Goal: Task Accomplishment & Management: Use online tool/utility

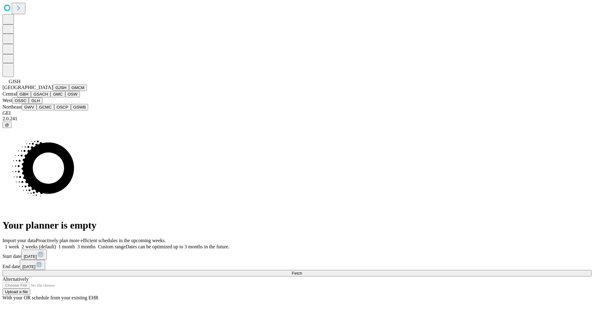
click at [53, 91] on button "GJSH" at bounding box center [61, 87] width 16 height 6
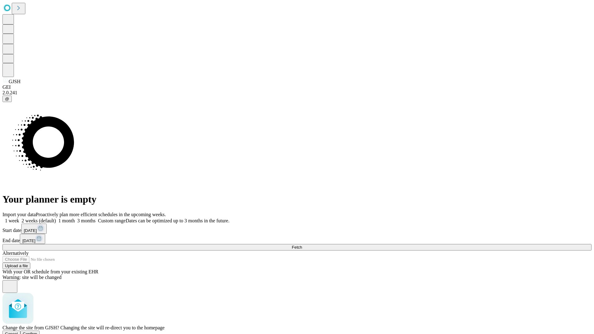
click at [37, 331] on span "Confirm" at bounding box center [30, 333] width 15 height 5
click at [19, 218] on label "1 week" at bounding box center [10, 220] width 17 height 5
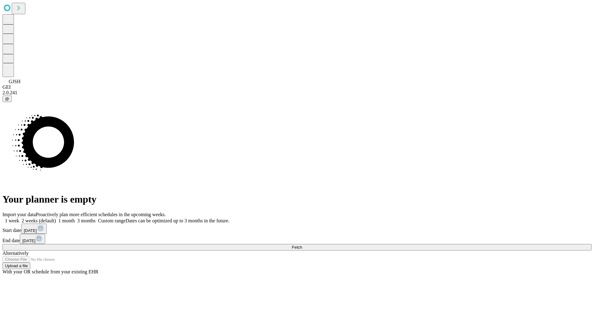
click at [302, 245] on span "Fetch" at bounding box center [297, 247] width 10 height 5
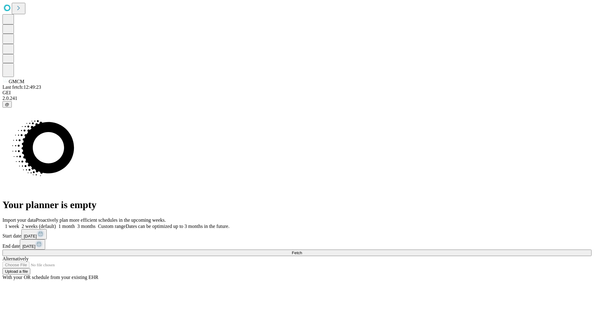
click at [19, 223] on label "1 week" at bounding box center [10, 225] width 17 height 5
click at [302, 250] on span "Fetch" at bounding box center [297, 252] width 10 height 5
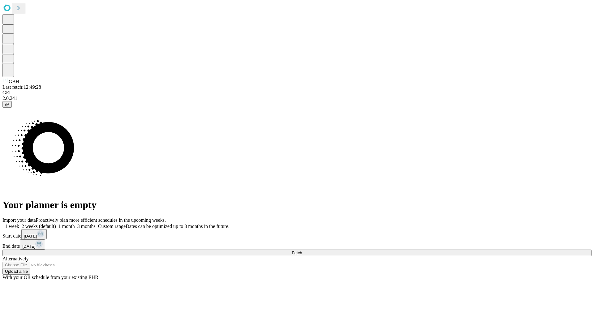
click at [19, 223] on label "1 week" at bounding box center [10, 225] width 17 height 5
click at [302, 250] on span "Fetch" at bounding box center [297, 252] width 10 height 5
click at [19, 223] on label "1 week" at bounding box center [10, 225] width 17 height 5
click at [302, 250] on span "Fetch" at bounding box center [297, 252] width 10 height 5
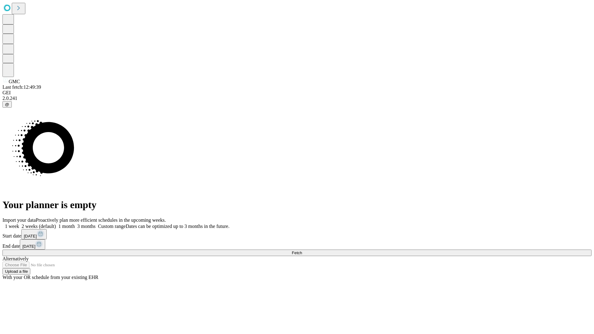
click at [19, 223] on label "1 week" at bounding box center [10, 225] width 17 height 5
click at [302, 250] on span "Fetch" at bounding box center [297, 252] width 10 height 5
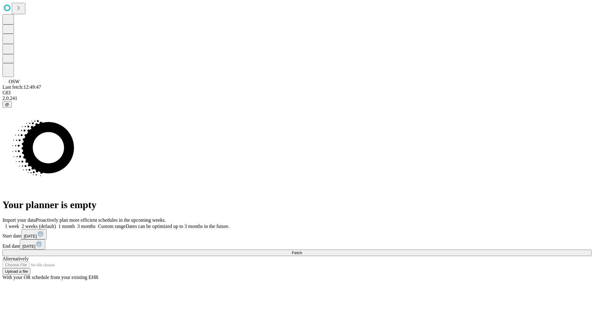
click at [19, 223] on label "1 week" at bounding box center [10, 225] width 17 height 5
click at [302, 250] on span "Fetch" at bounding box center [297, 252] width 10 height 5
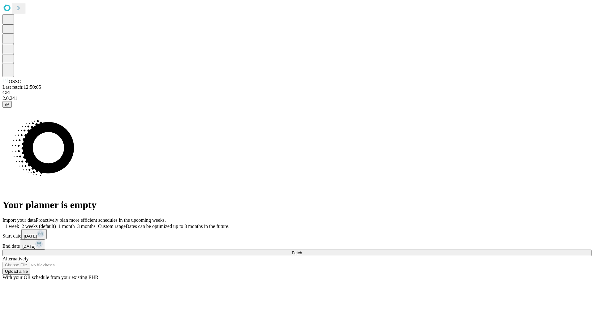
click at [19, 223] on label "1 week" at bounding box center [10, 225] width 17 height 5
click at [302, 250] on span "Fetch" at bounding box center [297, 252] width 10 height 5
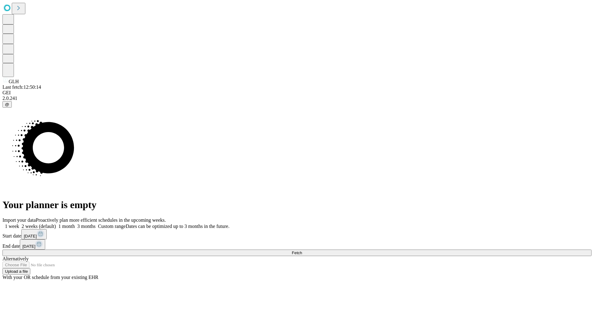
click at [19, 223] on label "1 week" at bounding box center [10, 225] width 17 height 5
click at [302, 250] on span "Fetch" at bounding box center [297, 252] width 10 height 5
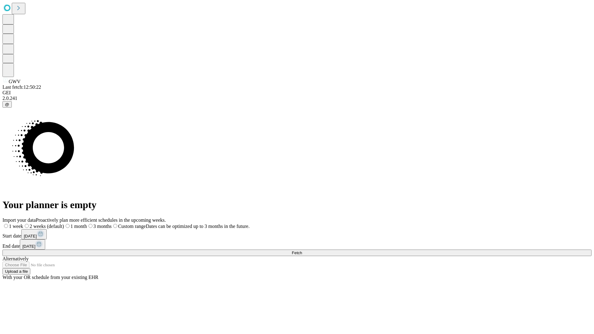
click at [23, 223] on label "1 week" at bounding box center [12, 225] width 21 height 5
click at [302, 250] on span "Fetch" at bounding box center [297, 252] width 10 height 5
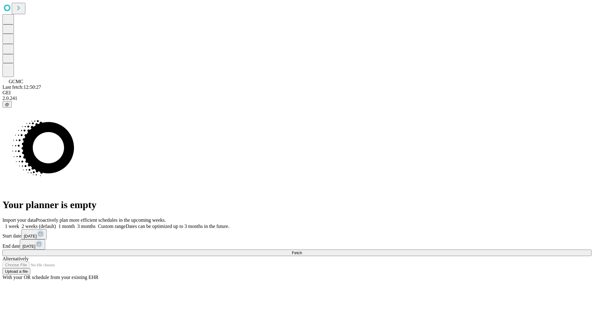
click at [19, 223] on label "1 week" at bounding box center [10, 225] width 17 height 5
click at [302, 250] on span "Fetch" at bounding box center [297, 252] width 10 height 5
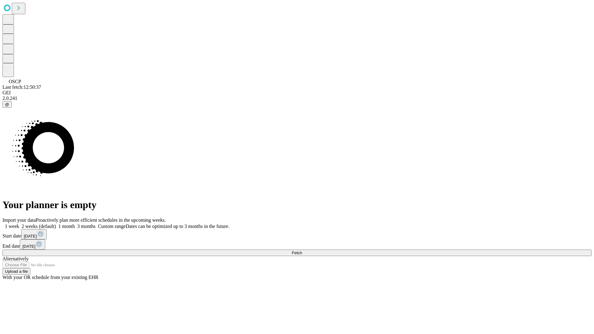
click at [302, 250] on span "Fetch" at bounding box center [297, 252] width 10 height 5
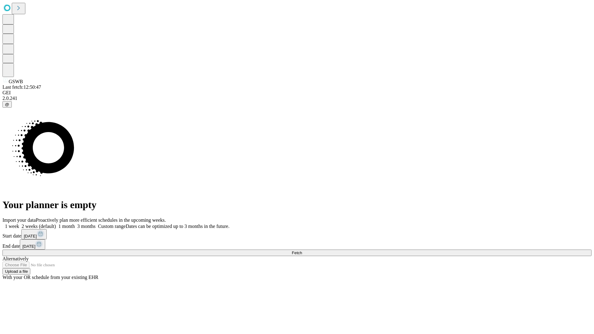
click at [19, 223] on label "1 week" at bounding box center [10, 225] width 17 height 5
click at [302, 250] on span "Fetch" at bounding box center [297, 252] width 10 height 5
